Goal: Transaction & Acquisition: Purchase product/service

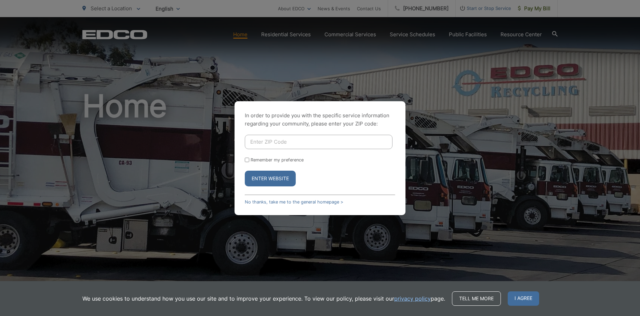
click at [309, 145] on input "Enter ZIP Code" at bounding box center [319, 142] width 148 height 14
type input "92081"
click at [246, 159] on input "Remember my preference" at bounding box center [247, 160] width 4 height 4
checkbox input "true"
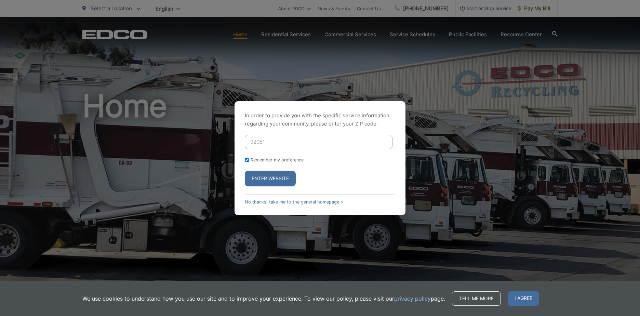
click at [278, 177] on button "Enter Website" at bounding box center [270, 179] width 51 height 16
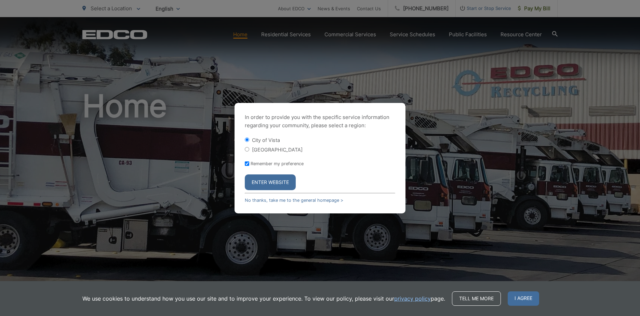
click at [284, 184] on button "Enter Website" at bounding box center [270, 182] width 51 height 16
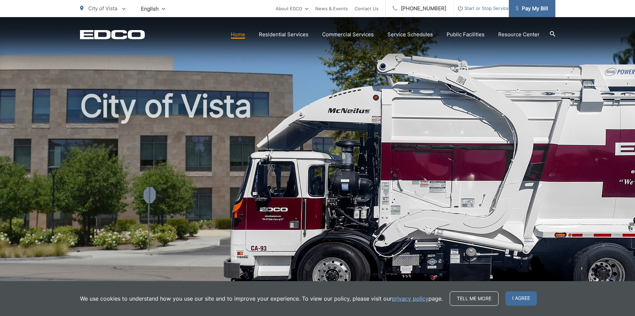
click at [535, 8] on span "Pay My Bill" at bounding box center [532, 8] width 32 height 8
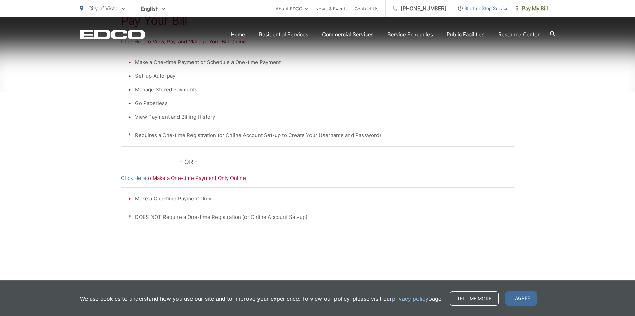
scroll to position [170, 0]
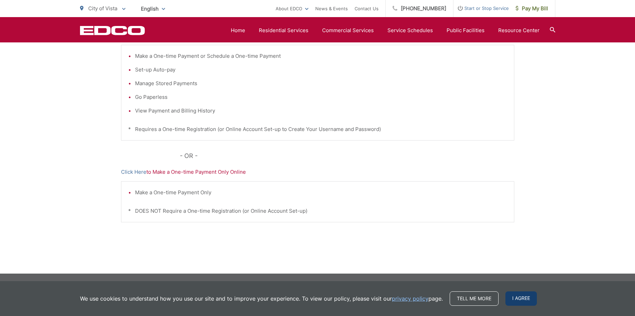
click at [526, 298] on span "I agree" at bounding box center [520, 298] width 31 height 14
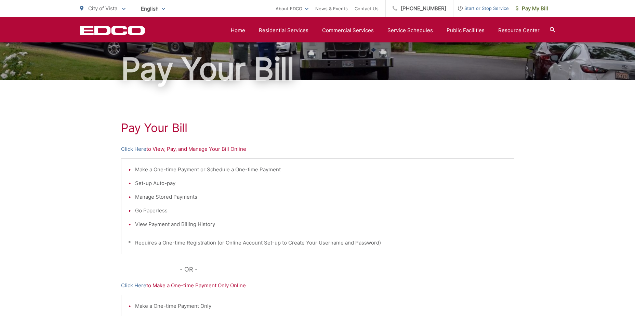
scroll to position [34, 0]
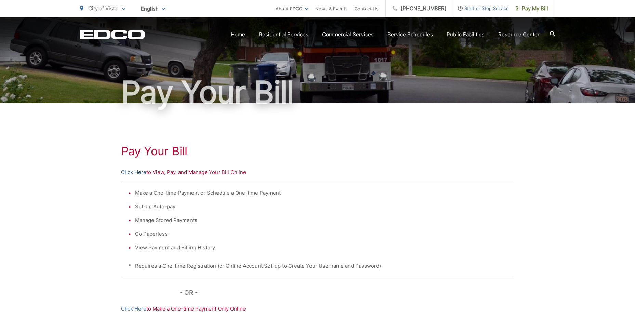
click at [139, 171] on link "Click Here" at bounding box center [133, 172] width 25 height 8
